Goal: Information Seeking & Learning: Find specific page/section

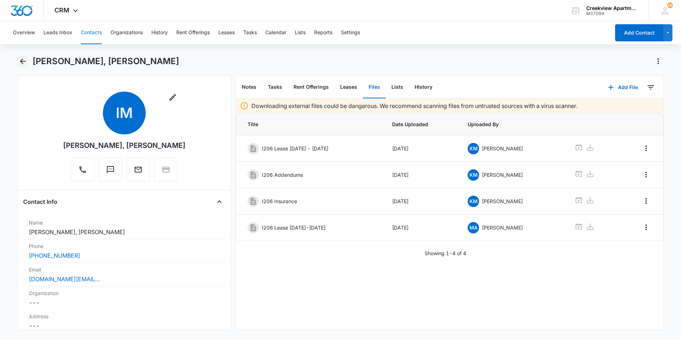
click at [22, 62] on icon "Back" at bounding box center [23, 61] width 9 height 9
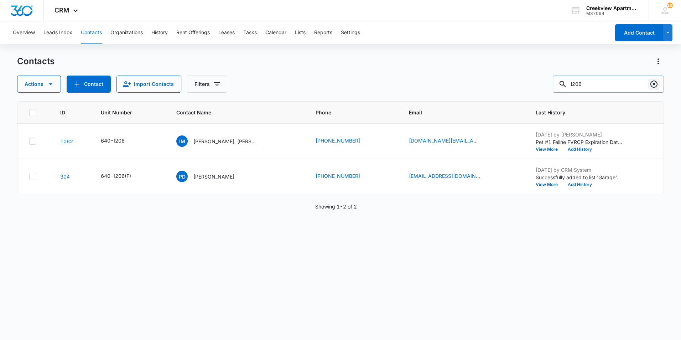
click at [649, 87] on button "Clear" at bounding box center [653, 83] width 11 height 11
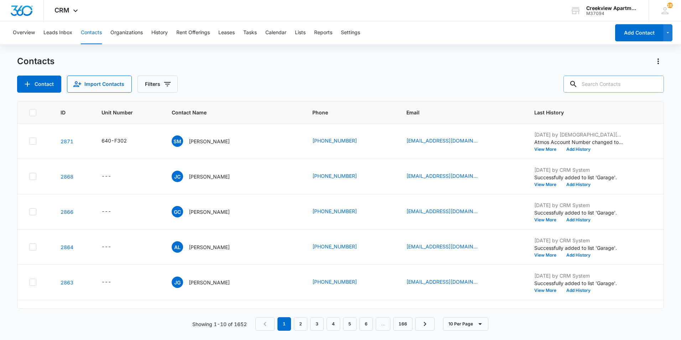
click at [527, 54] on div "Overview Leads Inbox Contacts Organizations History Rent Offerings Leases Tasks…" at bounding box center [340, 180] width 681 height 318
click at [570, 68] on div "Contacts Contact Import Contacts Filters" at bounding box center [340, 74] width 647 height 37
click at [601, 85] on input "text" at bounding box center [613, 83] width 100 height 17
click at [470, 75] on div "Contact Import Contacts Filters" at bounding box center [340, 83] width 647 height 17
click at [461, 87] on div "Contact Import Contacts Filters" at bounding box center [340, 83] width 647 height 17
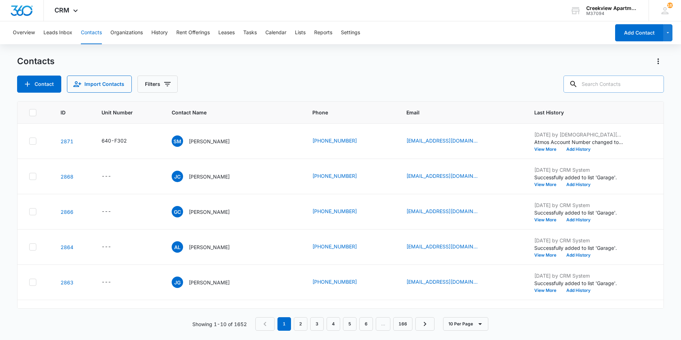
click at [587, 82] on input "text" at bounding box center [613, 83] width 100 height 17
type input "p201"
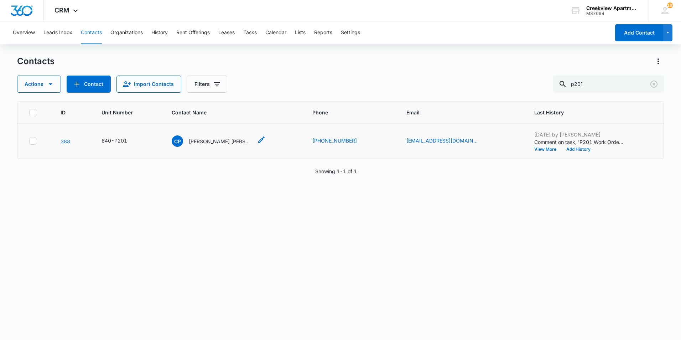
click at [242, 142] on p "[PERSON_NAME] [PERSON_NAME]" at bounding box center [221, 140] width 64 height 7
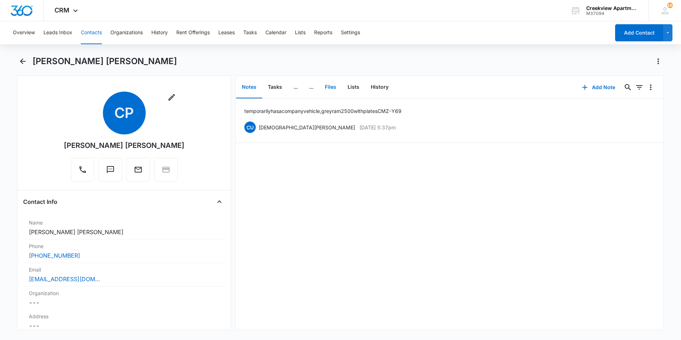
click at [335, 88] on button "Files" at bounding box center [330, 87] width 23 height 22
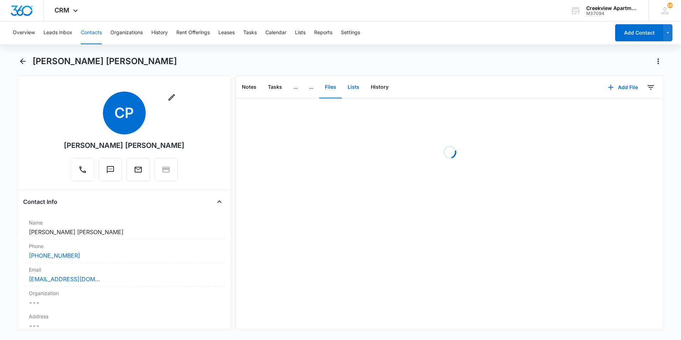
click at [351, 86] on button "Lists" at bounding box center [353, 87] width 23 height 22
click at [341, 89] on button "Files" at bounding box center [330, 87] width 23 height 22
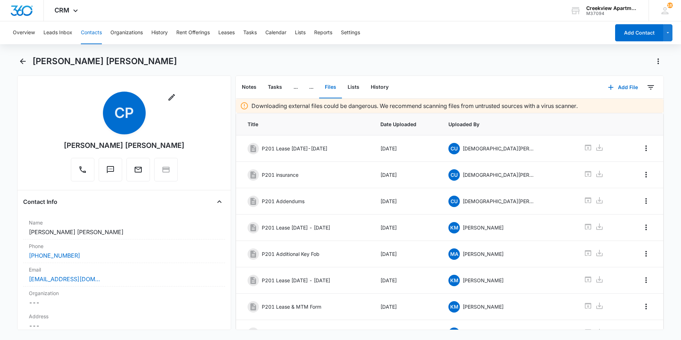
click at [466, 78] on div "Notes Tasks ... ... Files Lists History" at bounding box center [418, 87] width 365 height 23
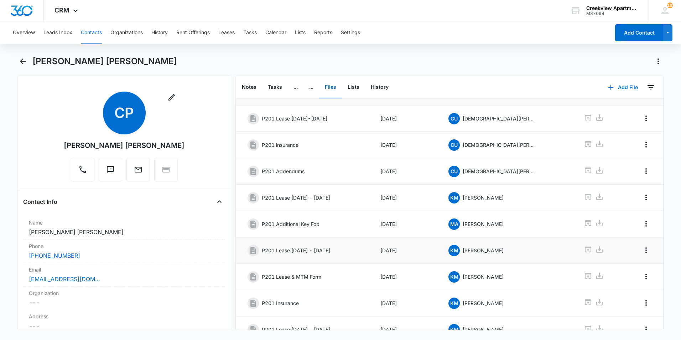
scroll to position [97, 0]
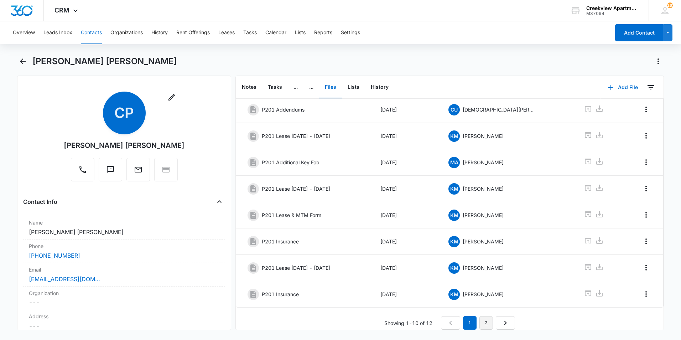
click at [479, 321] on link "2" at bounding box center [486, 323] width 14 height 14
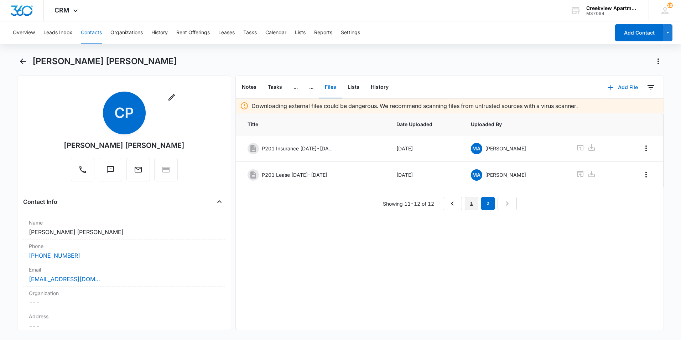
click at [466, 206] on link "1" at bounding box center [472, 204] width 14 height 14
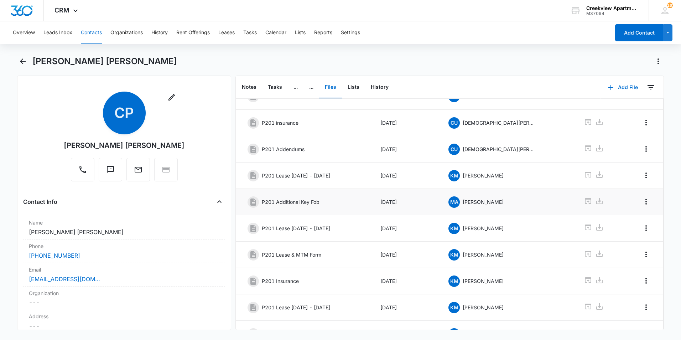
scroll to position [97, 0]
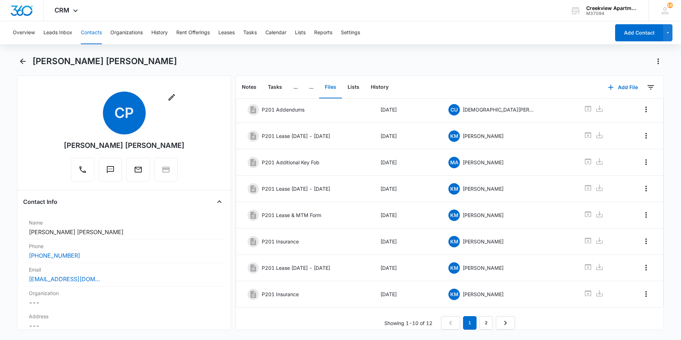
drag, startPoint x: 174, startPoint y: 145, endPoint x: 70, endPoint y: 151, distance: 103.8
click at [70, 151] on div "Remove CP [PERSON_NAME] [PERSON_NAME]" at bounding box center [124, 136] width 121 height 90
drag, startPoint x: 71, startPoint y: 151, endPoint x: 98, endPoint y: 147, distance: 27.3
copy div "[PERSON_NAME] [PERSON_NAME]"
click at [484, 316] on link "2" at bounding box center [486, 323] width 14 height 14
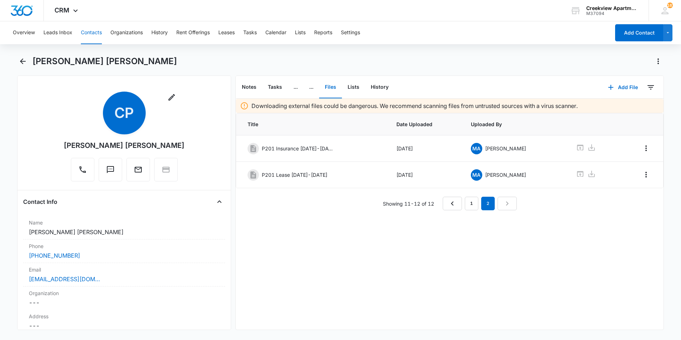
scroll to position [0, 0]
click at [577, 173] on icon at bounding box center [580, 174] width 6 height 6
click at [330, 240] on div "Downloading external files could be dangerous. We recommend scanning files from…" at bounding box center [450, 214] width 428 height 231
click at [20, 60] on icon "Back" at bounding box center [23, 61] width 9 height 9
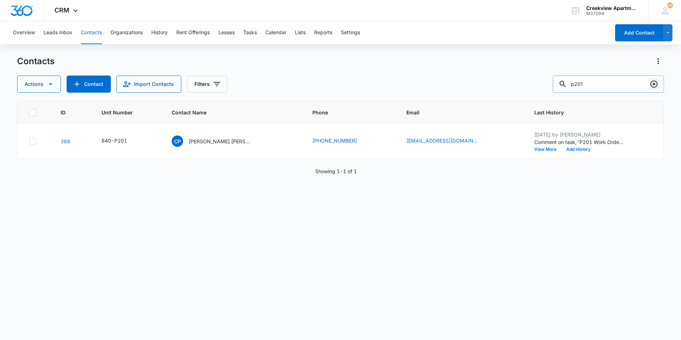
click at [652, 84] on icon "Clear" at bounding box center [653, 84] width 9 height 9
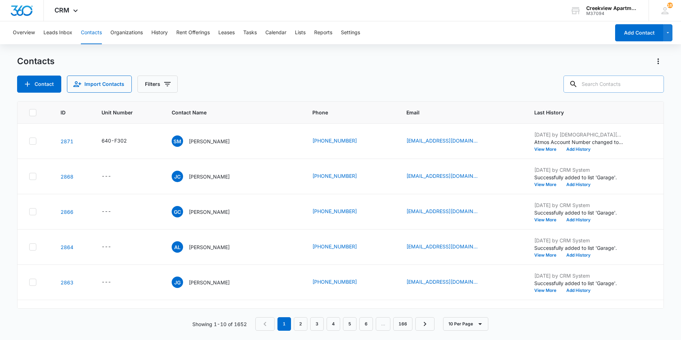
click at [453, 87] on div "Contact Import Contacts Filters" at bounding box center [340, 83] width 647 height 17
click at [538, 46] on div "Overview Leads Inbox Contacts Organizations History Rent Offerings Leases Tasks…" at bounding box center [340, 180] width 681 height 318
click at [543, 90] on div "Contact Import Contacts Filters" at bounding box center [340, 83] width 647 height 17
click at [508, 44] on div "Overview Leads Inbox Contacts Organizations History Rent Offerings Leases Tasks…" at bounding box center [340, 180] width 681 height 318
click at [455, 67] on div "Contacts" at bounding box center [340, 61] width 647 height 11
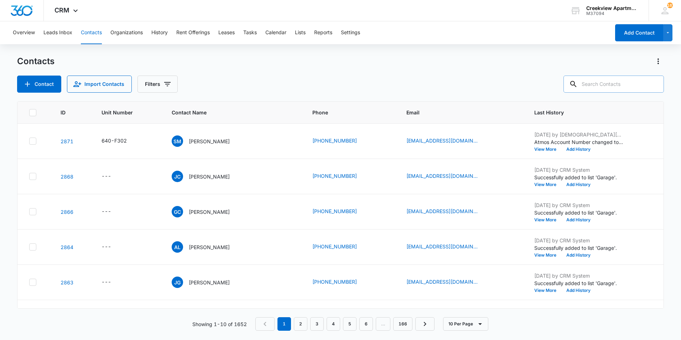
click at [630, 89] on input "text" at bounding box center [613, 83] width 100 height 17
type input "[PERSON_NAME]"
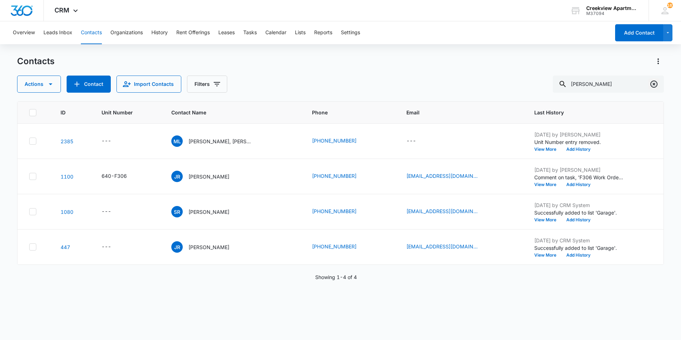
click at [653, 87] on icon "Clear" at bounding box center [653, 83] width 7 height 7
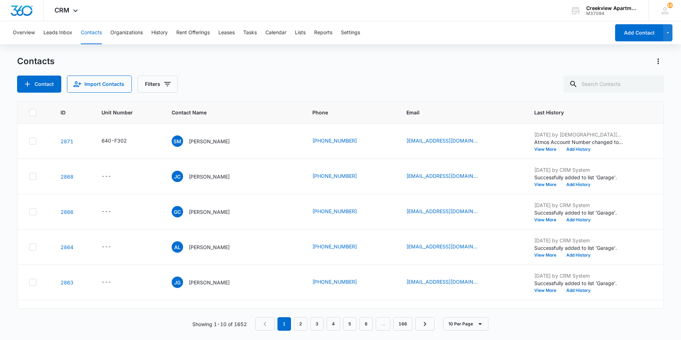
click at [475, 52] on div "Overview Leads Inbox Contacts Organizations History Rent Offerings Leases Tasks…" at bounding box center [340, 180] width 681 height 318
click at [595, 87] on input "text" at bounding box center [613, 83] width 100 height 17
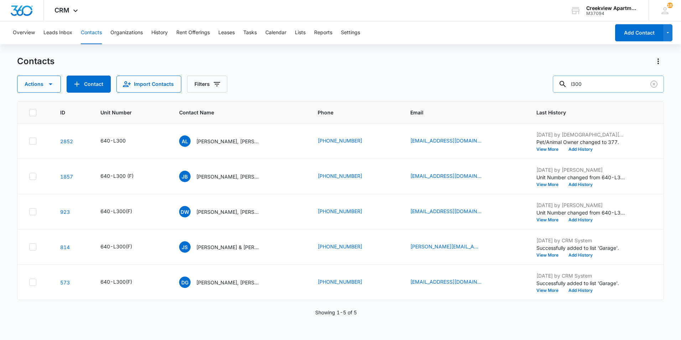
click at [601, 87] on input "l300" at bounding box center [608, 83] width 111 height 17
type input "l103"
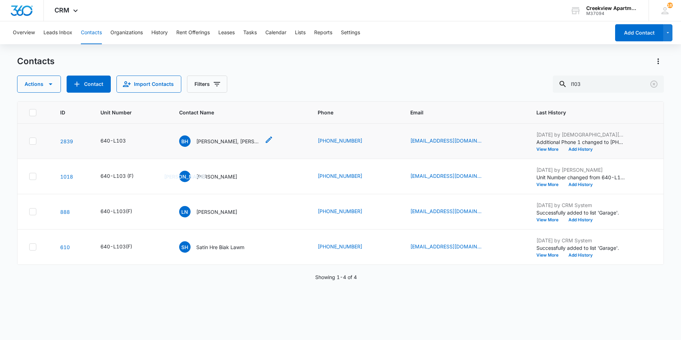
click at [234, 142] on p "[PERSON_NAME], [PERSON_NAME]" at bounding box center [228, 140] width 64 height 7
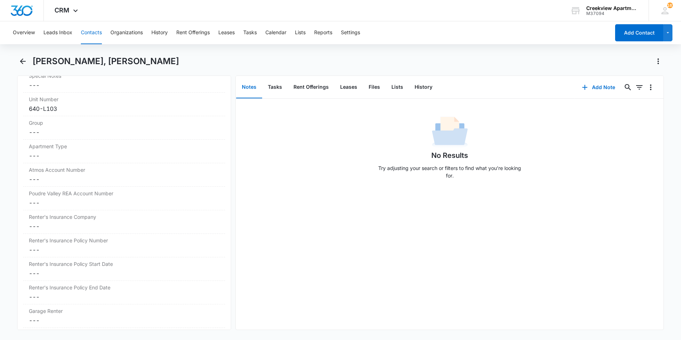
scroll to position [783, 0]
click at [22, 59] on icon "Back" at bounding box center [23, 61] width 6 height 6
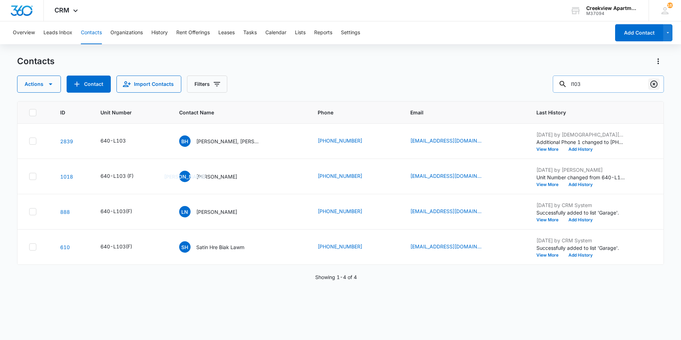
click at [656, 83] on icon "Clear" at bounding box center [653, 84] width 9 height 9
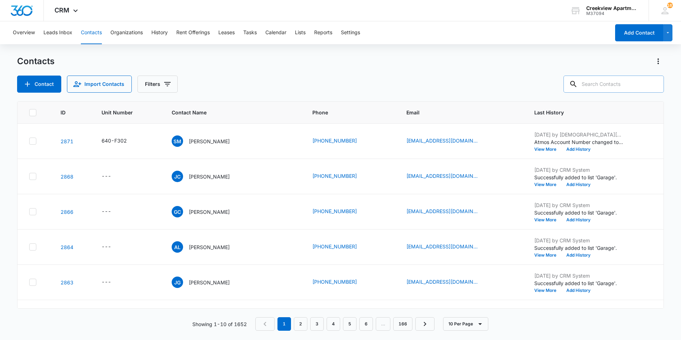
click at [513, 74] on div "Contacts Contact Import Contacts Filters" at bounding box center [340, 74] width 647 height 37
click at [347, 59] on div "Contacts" at bounding box center [340, 61] width 647 height 11
click at [608, 88] on input "text" at bounding box center [613, 83] width 100 height 17
